Goal: Task Accomplishment & Management: Manage account settings

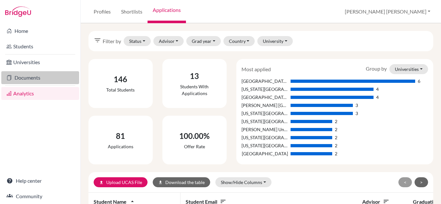
click at [29, 75] on link "Documents" at bounding box center [40, 77] width 78 height 13
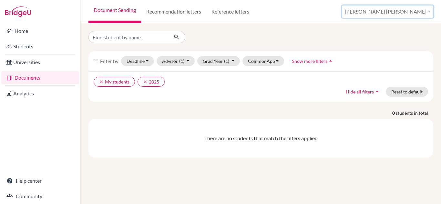
click at [406, 15] on button "[PERSON_NAME] [PERSON_NAME]" at bounding box center [387, 11] width 91 height 12
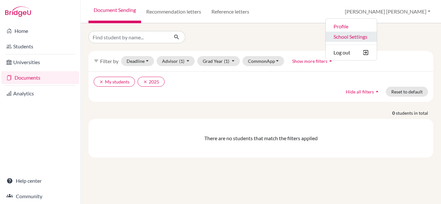
click at [377, 37] on link "School Settings" at bounding box center [351, 37] width 51 height 10
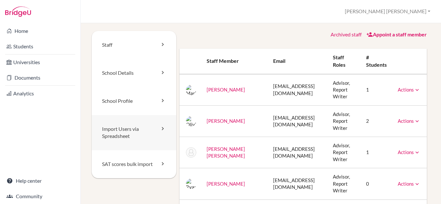
click at [135, 129] on link "Import Users via Spreadsheet" at bounding box center [134, 132] width 85 height 35
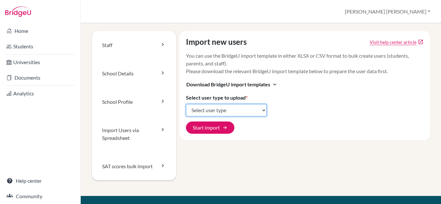
click at [249, 113] on select "Select user type Students Students and parents Parents Advisors Report writers" at bounding box center [226, 110] width 81 height 12
select select "students"
click at [186, 104] on select "Select user type Students Students and parents Parents Advisors Report writers" at bounding box center [226, 110] width 81 height 12
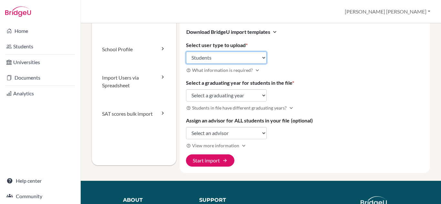
scroll to position [62, 0]
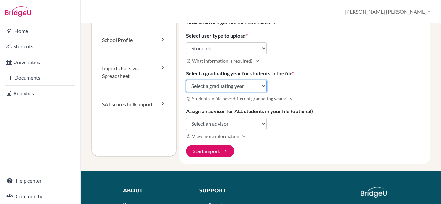
click at [250, 81] on select "Select a graduating year 2024 2025 2026 2027 2028 2029" at bounding box center [226, 86] width 81 height 12
select select "2028"
click at [186, 80] on select "Select a graduating year 2024 2025 2026 2027 2028 2029" at bounding box center [226, 86] width 81 height 12
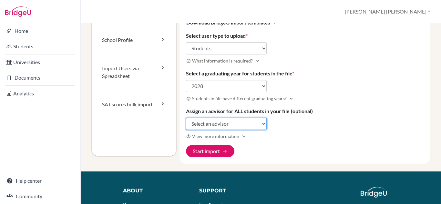
click at [236, 123] on select "Select an advisor Mariapaz Aguilar Olivia Bowlby María José Carazo Herrera Ryan…" at bounding box center [226, 124] width 81 height 12
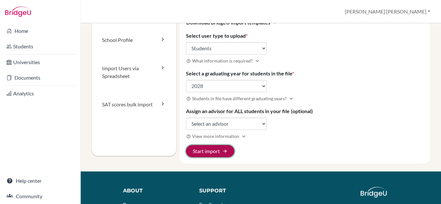
click at [221, 147] on button "Start import arrow_forward" at bounding box center [210, 151] width 48 height 12
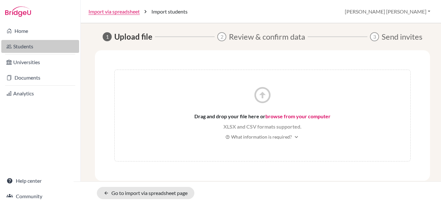
click at [35, 46] on link "Students" at bounding box center [40, 46] width 78 height 13
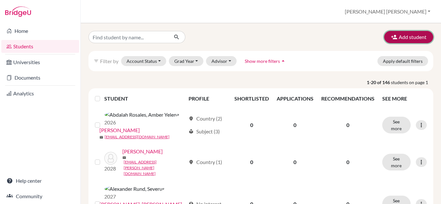
click at [403, 39] on button "Add student" at bounding box center [408, 37] width 49 height 12
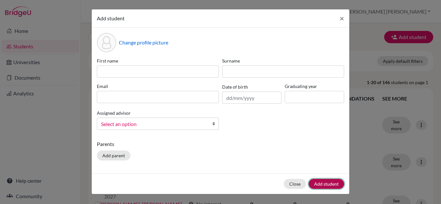
click at [333, 187] on button "Add student" at bounding box center [326, 184] width 35 height 10
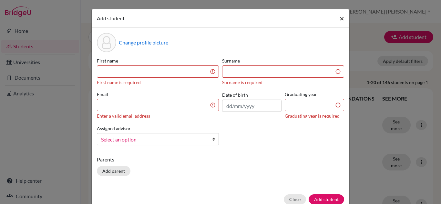
click at [336, 21] on button "×" at bounding box center [341, 18] width 15 height 18
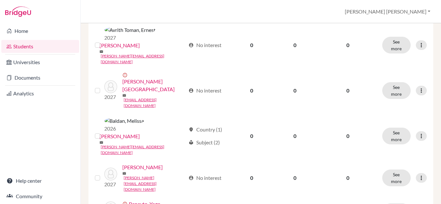
scroll to position [520, 0]
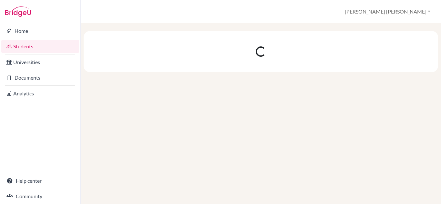
scroll to position [0, 0]
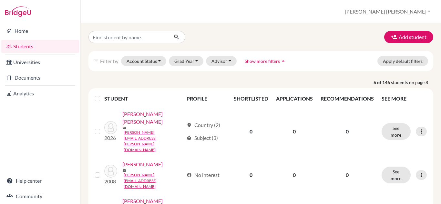
scroll to position [129, 0]
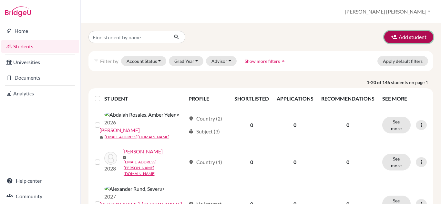
click at [401, 33] on button "Add student" at bounding box center [408, 37] width 49 height 12
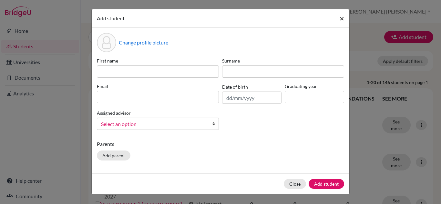
click at [345, 17] on button "×" at bounding box center [341, 18] width 15 height 18
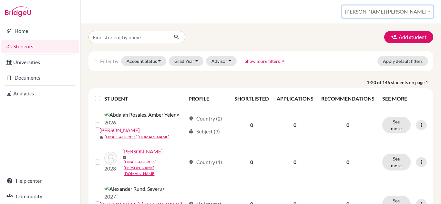
click at [418, 12] on button "[PERSON_NAME] [PERSON_NAME]" at bounding box center [387, 11] width 91 height 12
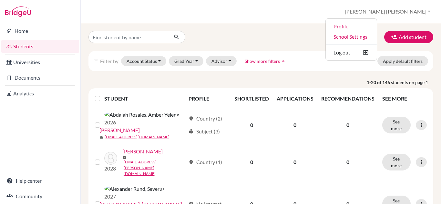
click at [243, 40] on div "Add student" at bounding box center [261, 37] width 354 height 12
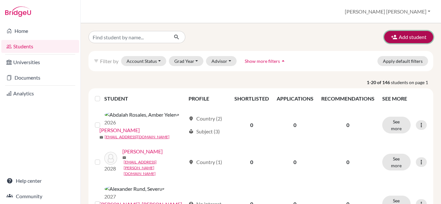
click at [394, 35] on button "Add student" at bounding box center [408, 37] width 49 height 12
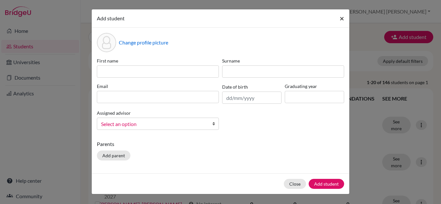
click at [339, 17] on button "×" at bounding box center [341, 18] width 15 height 18
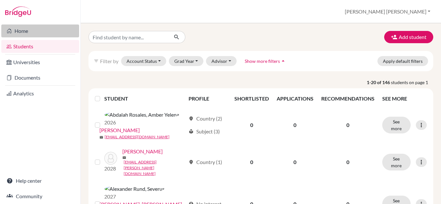
click at [35, 26] on link "Home" at bounding box center [40, 31] width 78 height 13
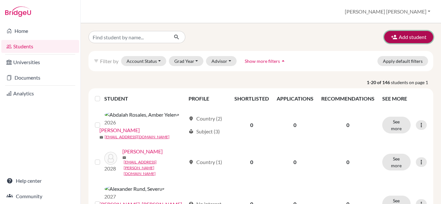
click at [413, 40] on button "Add student" at bounding box center [408, 37] width 49 height 12
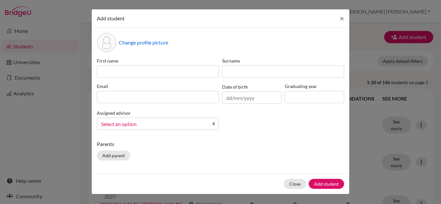
click at [211, 120] on link "Select an option" at bounding box center [158, 124] width 122 height 12
click at [212, 120] on b at bounding box center [215, 124] width 6 height 12
click at [335, 18] on button "×" at bounding box center [341, 18] width 15 height 18
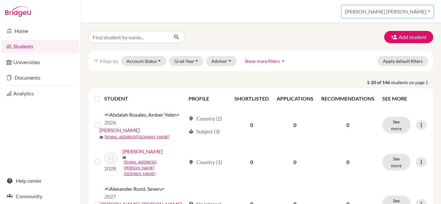
click at [420, 15] on button "[PERSON_NAME] [PERSON_NAME]" at bounding box center [387, 11] width 91 height 12
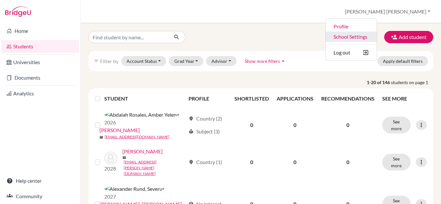
click at [377, 35] on link "School Settings" at bounding box center [351, 37] width 51 height 10
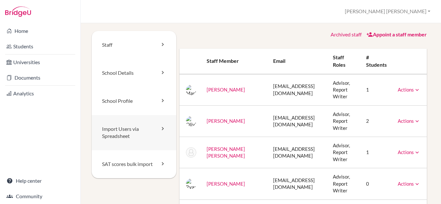
click at [137, 137] on link "Import Users via Spreadsheet" at bounding box center [134, 132] width 85 height 35
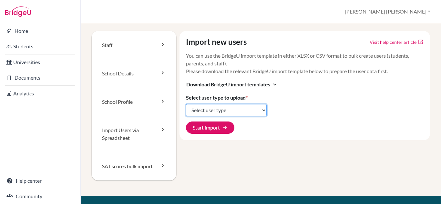
click at [235, 112] on select "Select user type Students Students and parents Parents Advisors Report writers" at bounding box center [226, 110] width 81 height 12
select select "students"
click at [186, 104] on select "Select user type Students Students and parents Parents Advisors Report writers" at bounding box center [226, 110] width 81 height 12
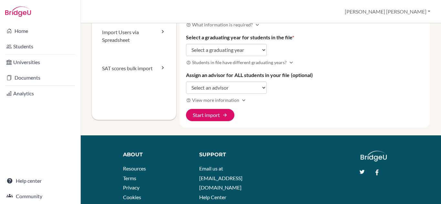
scroll to position [99, 0]
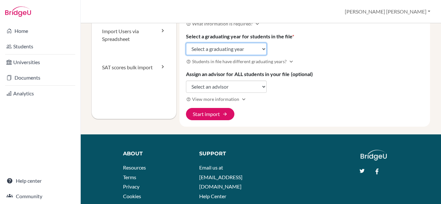
click at [254, 45] on select "Select a graduating year [DATE] 2025 2026 2027 2028 2029" at bounding box center [226, 49] width 81 height 12
select select "2028"
click at [186, 43] on select "Select a graduating year [DATE] 2025 2026 2027 2028 2029" at bounding box center [226, 49] width 81 height 12
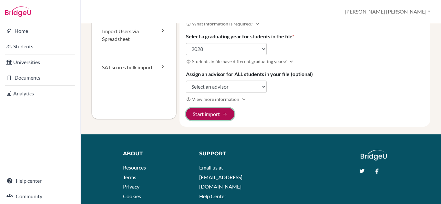
click at [216, 113] on button "Start import arrow_forward" at bounding box center [210, 114] width 48 height 12
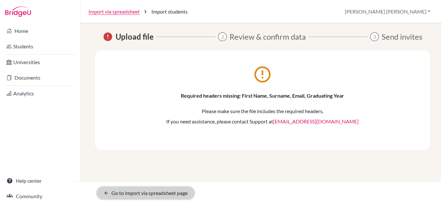
click at [152, 194] on link "arrow_back Go to import via spreadsheet page" at bounding box center [145, 193] width 97 height 12
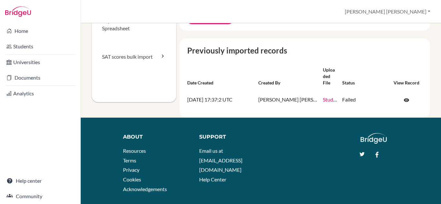
scroll to position [110, 0]
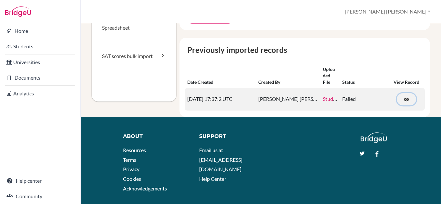
click at [403, 101] on span "visibility" at bounding box center [406, 100] width 6 height 6
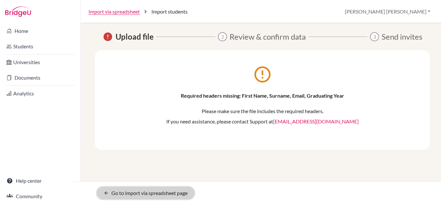
click at [148, 195] on link "arrow_back Go to import via spreadsheet page" at bounding box center [145, 193] width 97 height 12
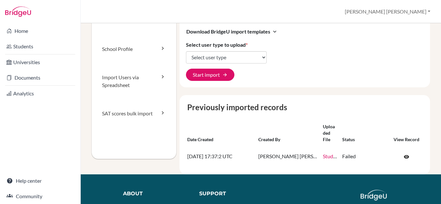
scroll to position [53, 0]
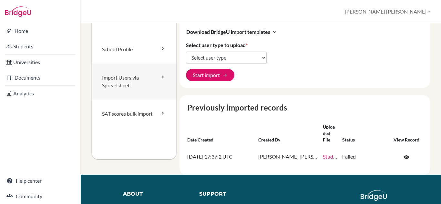
click at [136, 68] on link "Import Users via Spreadsheet" at bounding box center [134, 82] width 85 height 36
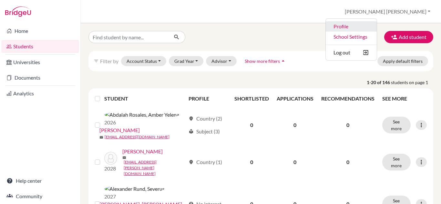
click at [377, 24] on link "Profile" at bounding box center [351, 26] width 51 height 10
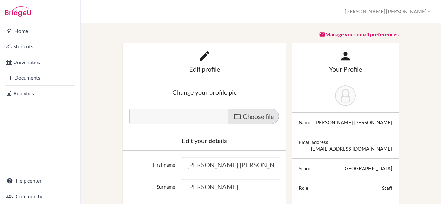
click at [244, 119] on span "Choose file" at bounding box center [258, 117] width 31 height 8
click at [228, 116] on input "Choose file" at bounding box center [178, 112] width 99 height 7
type input "C:\fakepath\_Maria Jose CarazoDSC7623 (1).JPG"
type input "_Maria Jose CarazoDSC7623 (1).JPG"
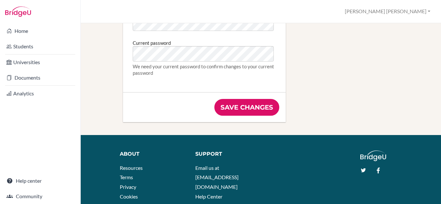
scroll to position [456, 0]
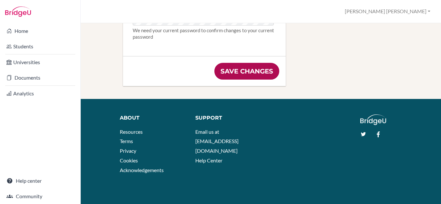
click at [254, 72] on input "Save changes" at bounding box center [246, 71] width 65 height 17
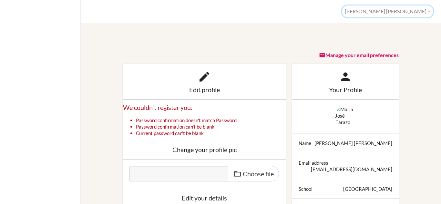
click at [420, 16] on button "[PERSON_NAME] [PERSON_NAME]" at bounding box center [387, 11] width 91 height 12
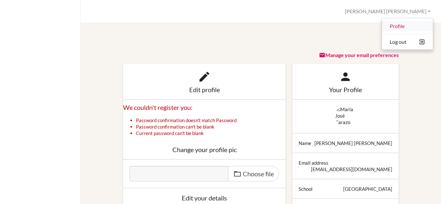
click at [399, 25] on link "Profile" at bounding box center [407, 26] width 51 height 10
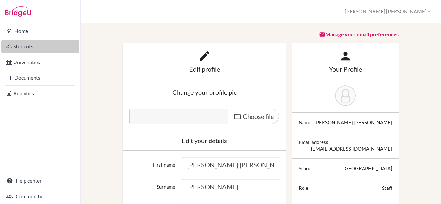
click at [29, 45] on link "Students" at bounding box center [40, 46] width 78 height 13
